Goal: Book appointment/travel/reservation

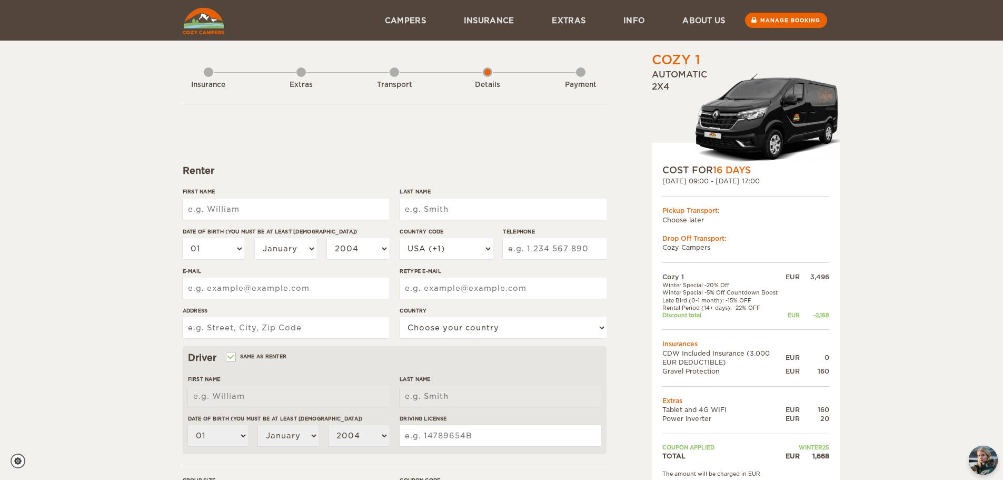
click at [709, 243] on td "Cozy Campers" at bounding box center [745, 247] width 167 height 9
click at [394, 68] on div "Transport" at bounding box center [394, 83] width 9 height 42
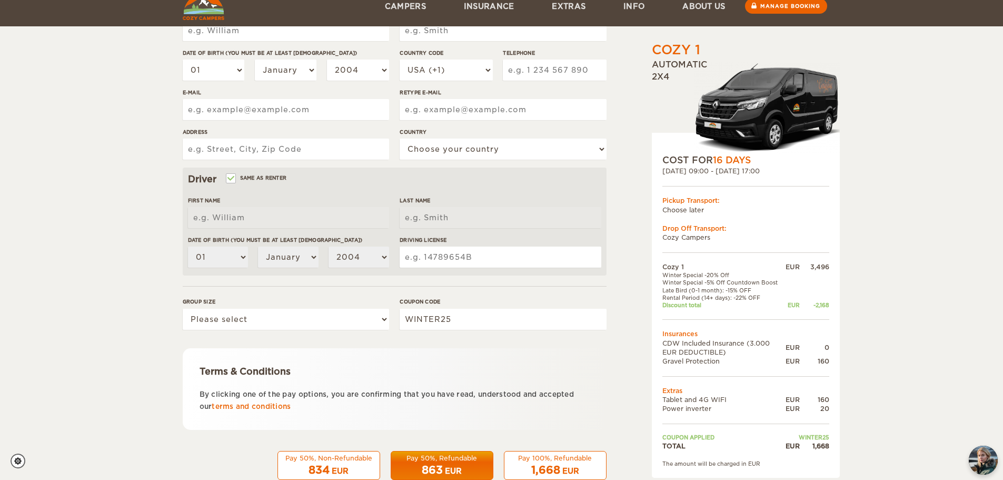
scroll to position [164, 0]
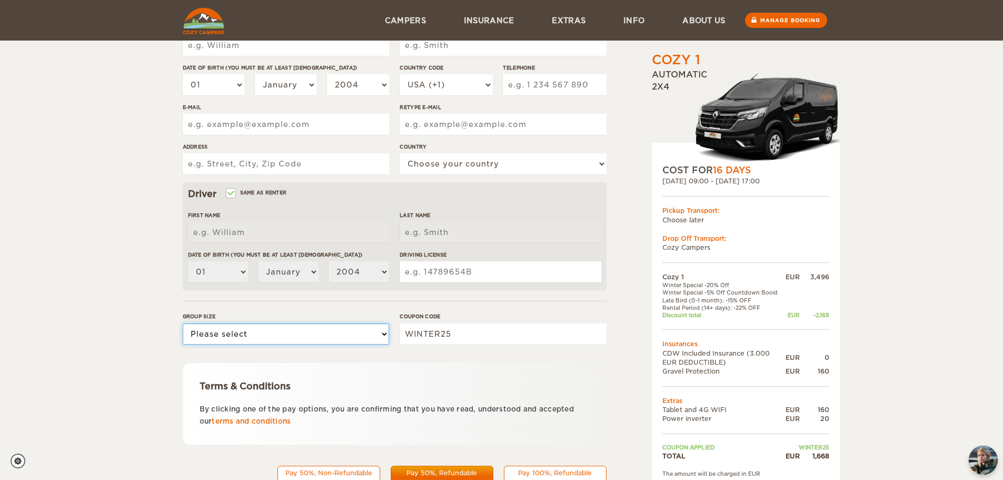
click at [383, 339] on select "Please select 1 2" at bounding box center [286, 333] width 206 height 21
select select "1"
click at [183, 323] on select "Please select 1 2" at bounding box center [286, 333] width 206 height 21
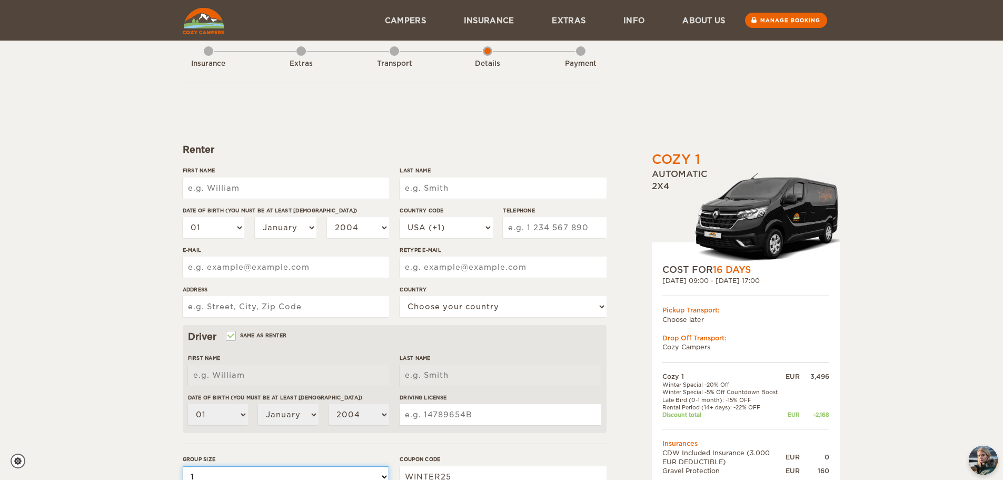
scroll to position [0, 0]
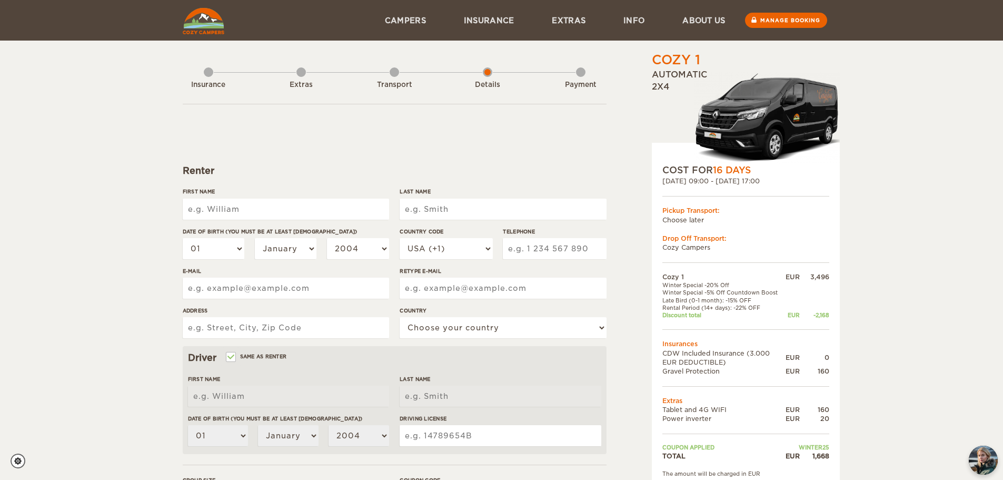
click at [356, 214] on input "First Name" at bounding box center [286, 208] width 206 height 21
type input "Karolin"
type input "[PERSON_NAME]"
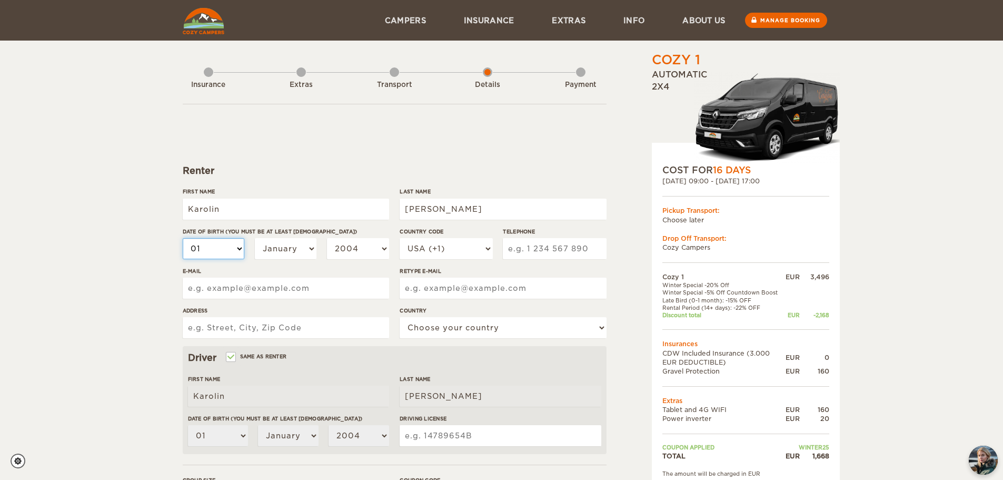
select select "20"
select select "25"
select select "04"
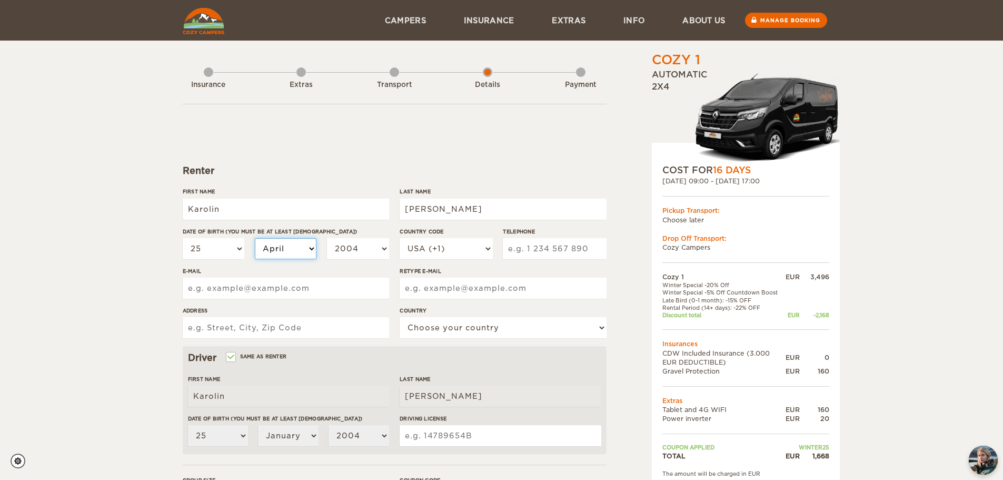
select select "04"
select select "08"
select select "1999"
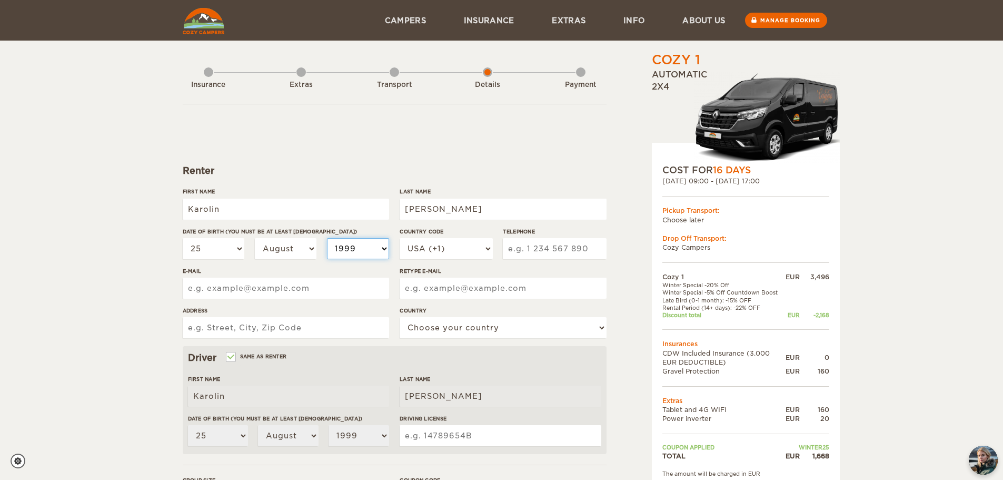
select select "1996"
select select "49"
type input "1781442508"
type input "[EMAIL_ADDRESS][DOMAIN_NAME]"
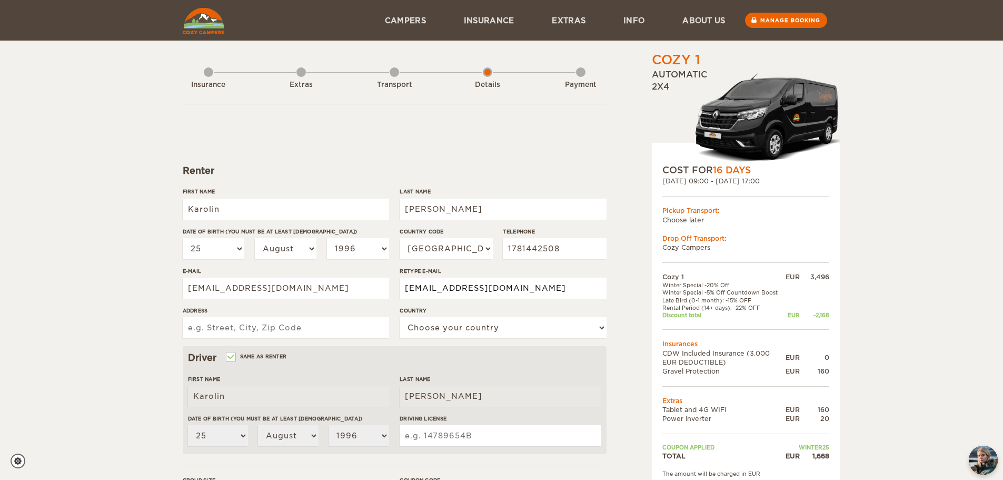
type input "[EMAIL_ADDRESS][DOMAIN_NAME]"
type input "[STREET_ADDRESS]"
select select "77"
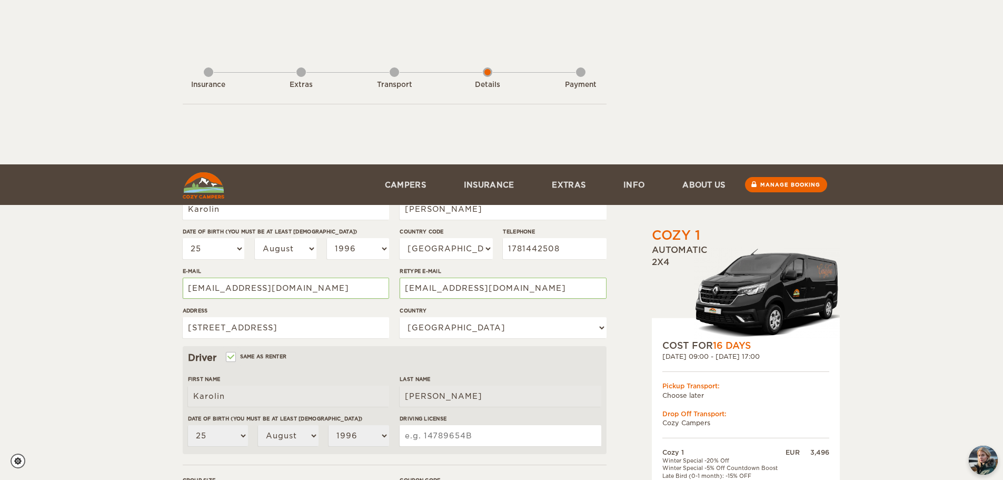
scroll to position [205, 0]
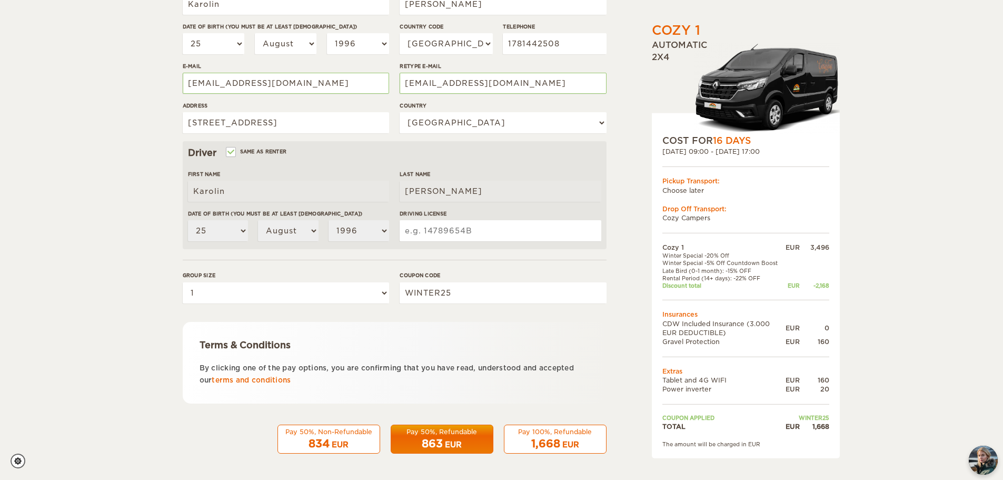
click at [453, 233] on input "Driving License" at bounding box center [500, 230] width 201 height 21
click at [527, 292] on input "WINTER25" at bounding box center [503, 292] width 206 height 21
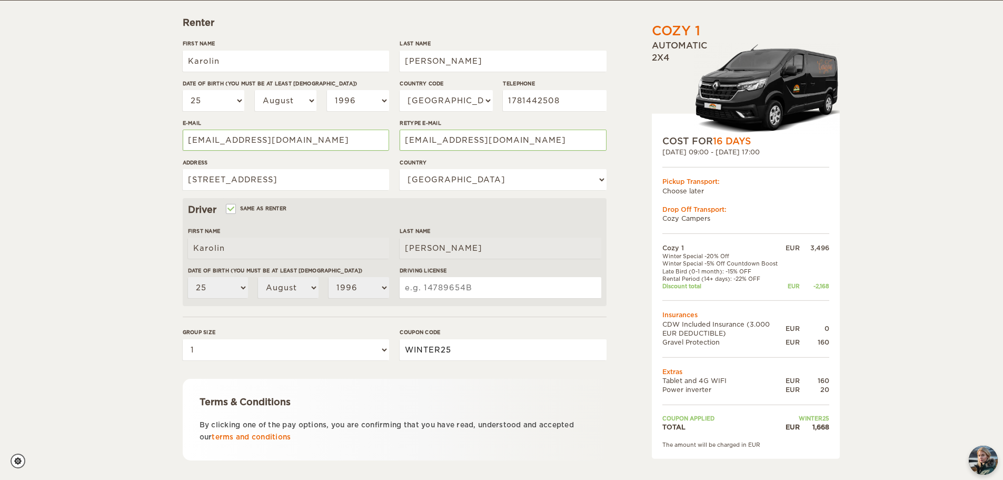
scroll to position [149, 0]
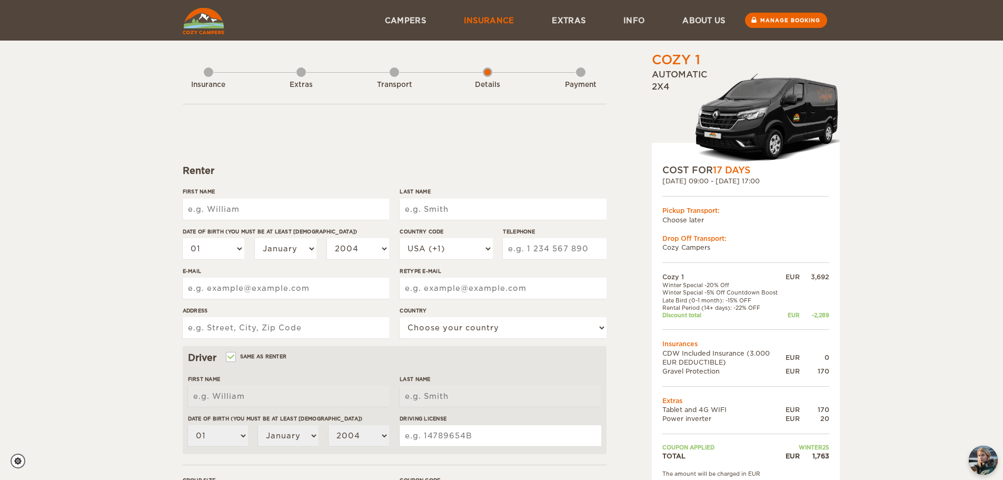
click at [500, 33] on link "Insurance" at bounding box center [489, 20] width 88 height 41
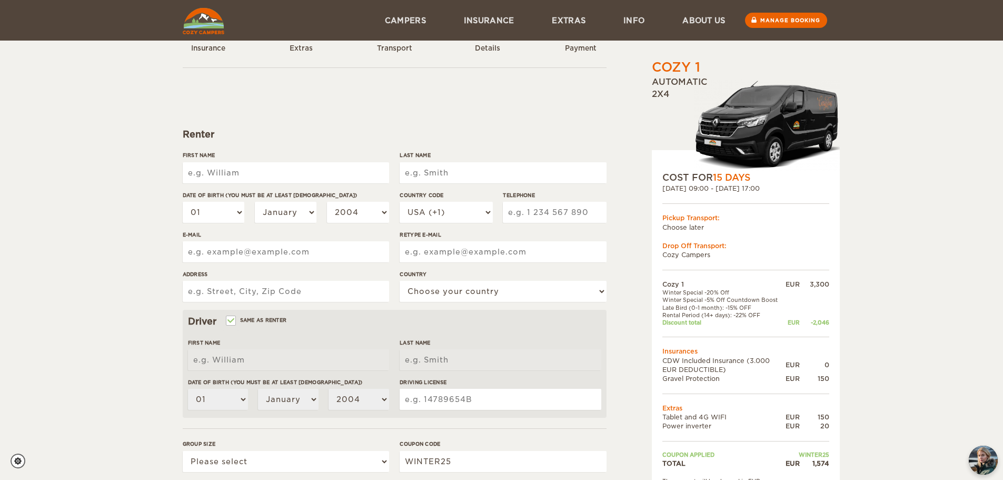
scroll to position [36, 0]
